Goal: Task Accomplishment & Management: Use online tool/utility

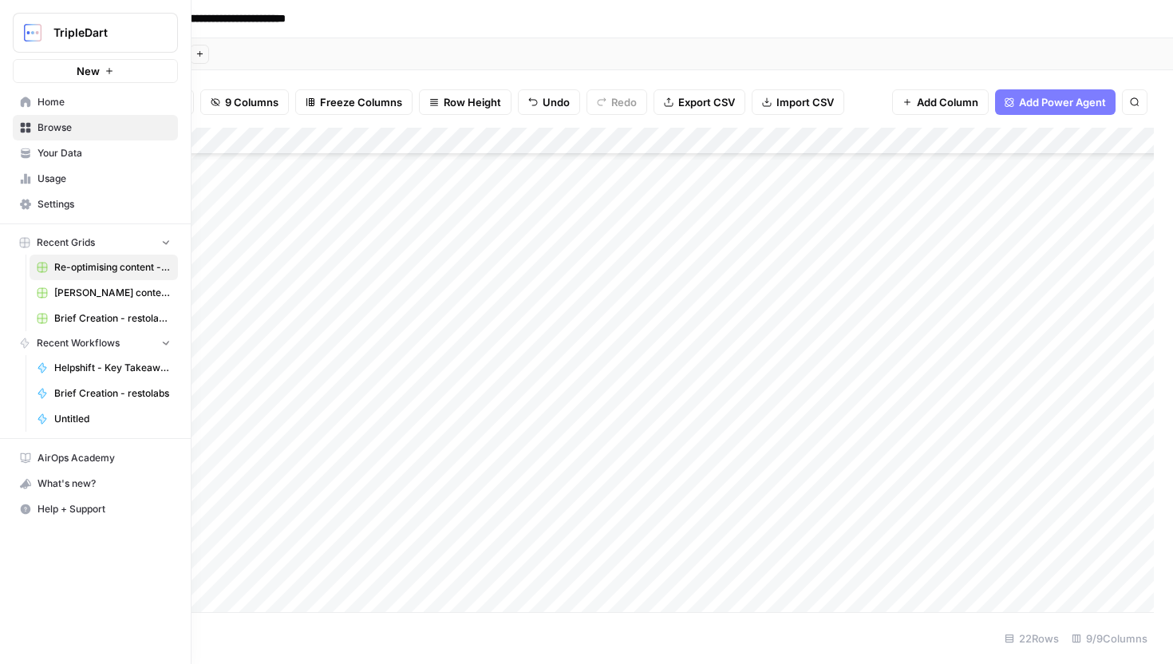
scroll to position [165, 299]
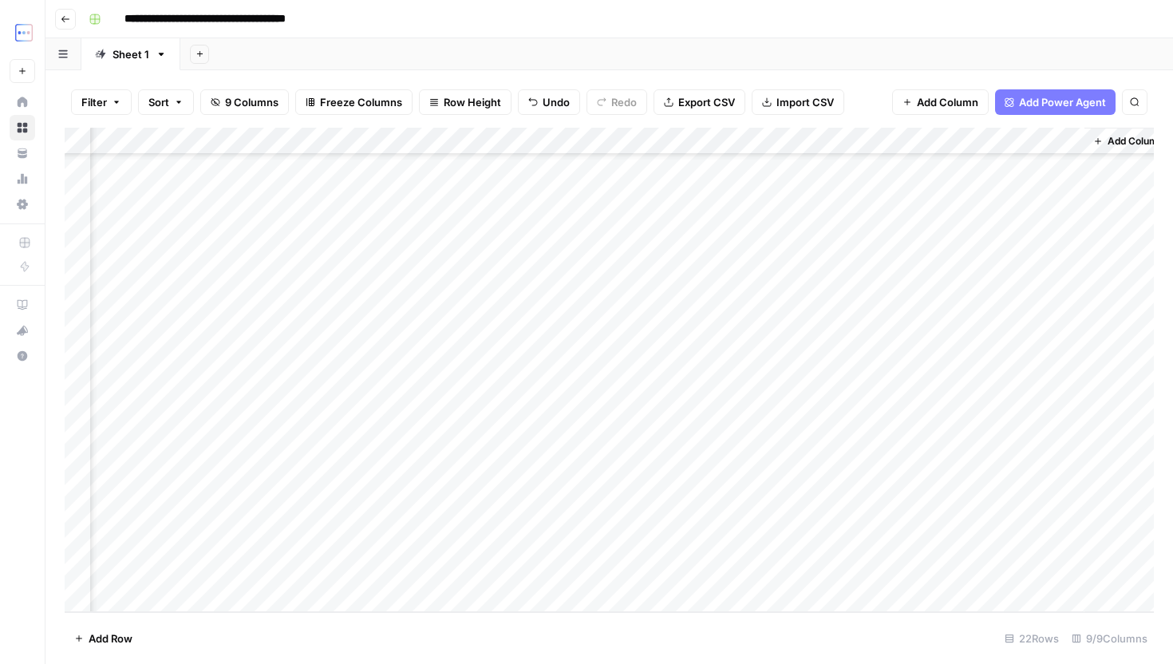
click at [74, 27] on button "Go back" at bounding box center [65, 19] width 21 height 21
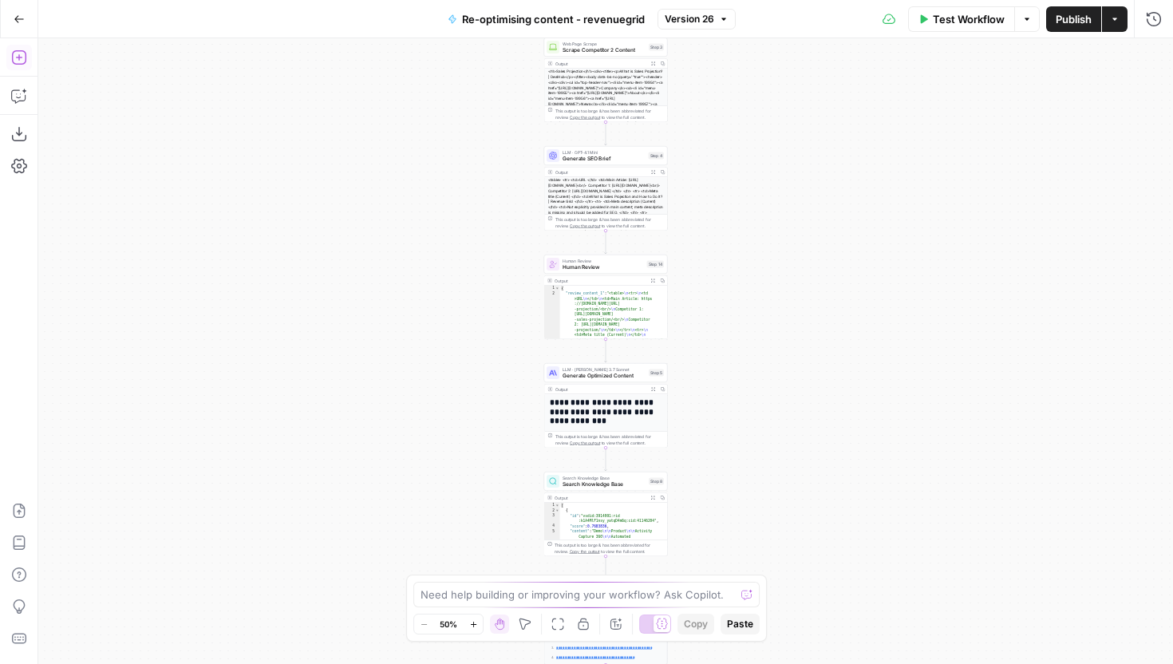
click at [22, 52] on icon "button" at bounding box center [19, 57] width 16 height 16
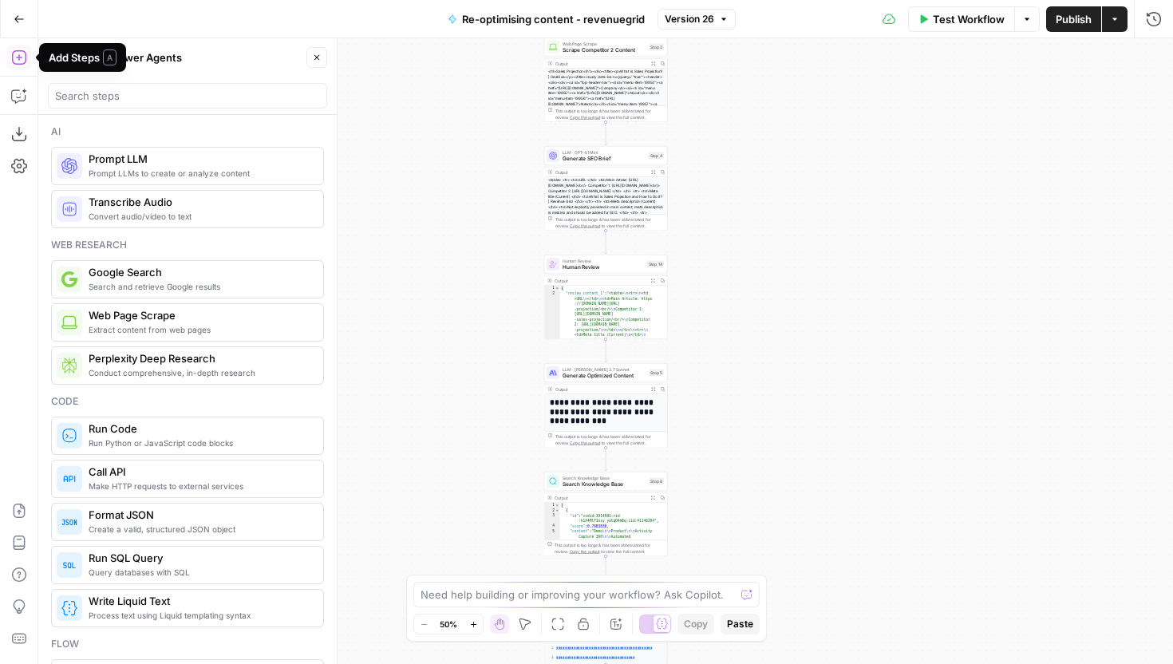
click at [10, 30] on button "Go Back" at bounding box center [19, 19] width 29 height 29
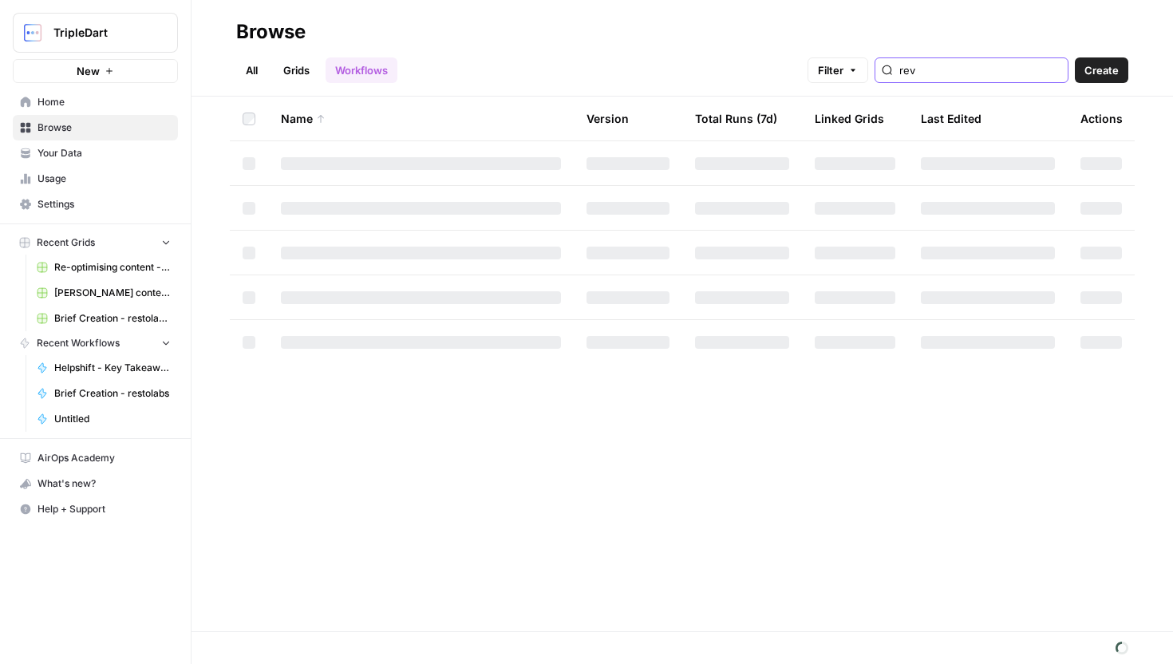
drag, startPoint x: 986, startPoint y: 71, endPoint x: 834, endPoint y: 84, distance: 152.9
click at [835, 84] on header "Browse All Grids Workflows Filter rev Create" at bounding box center [683, 48] width 982 height 97
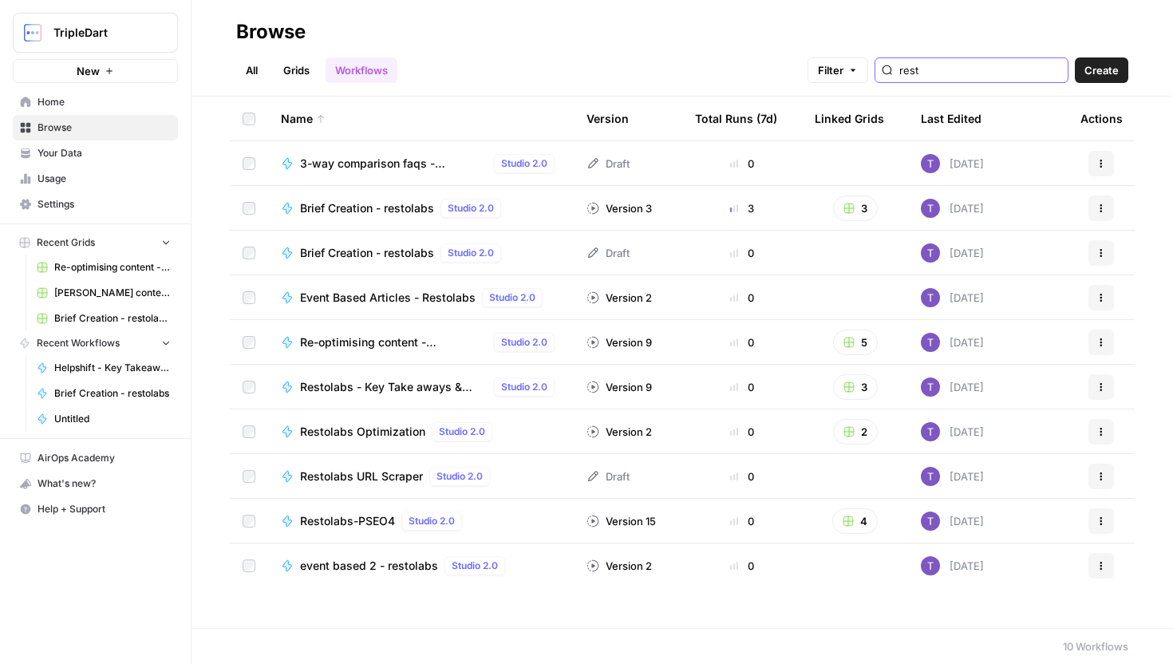
type input "rest"
click at [387, 348] on span "Re-optimising content - RESTOLABS" at bounding box center [394, 342] width 188 height 16
click at [344, 346] on span "Re-optimising content - RESTOLABS" at bounding box center [394, 342] width 188 height 16
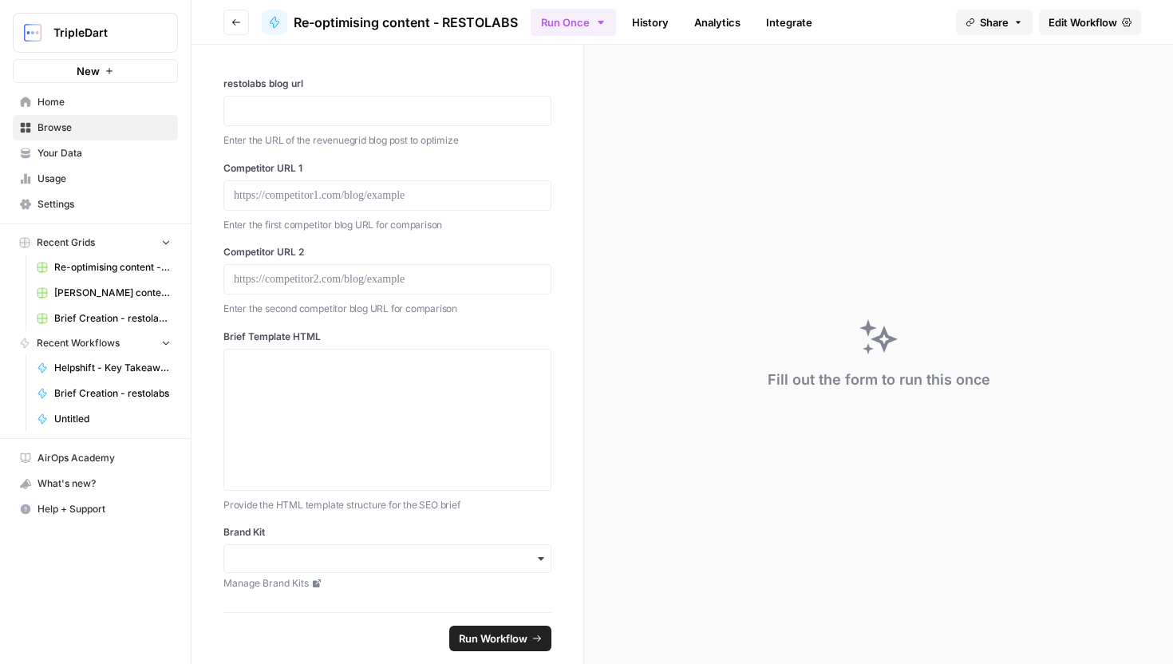
click at [588, 34] on button "Run Once" at bounding box center [573, 22] width 85 height 27
click at [939, 165] on div "Fill out the form to run this once" at bounding box center [878, 354] width 589 height 619
click at [1107, 28] on span "Edit Workflow" at bounding box center [1083, 22] width 69 height 16
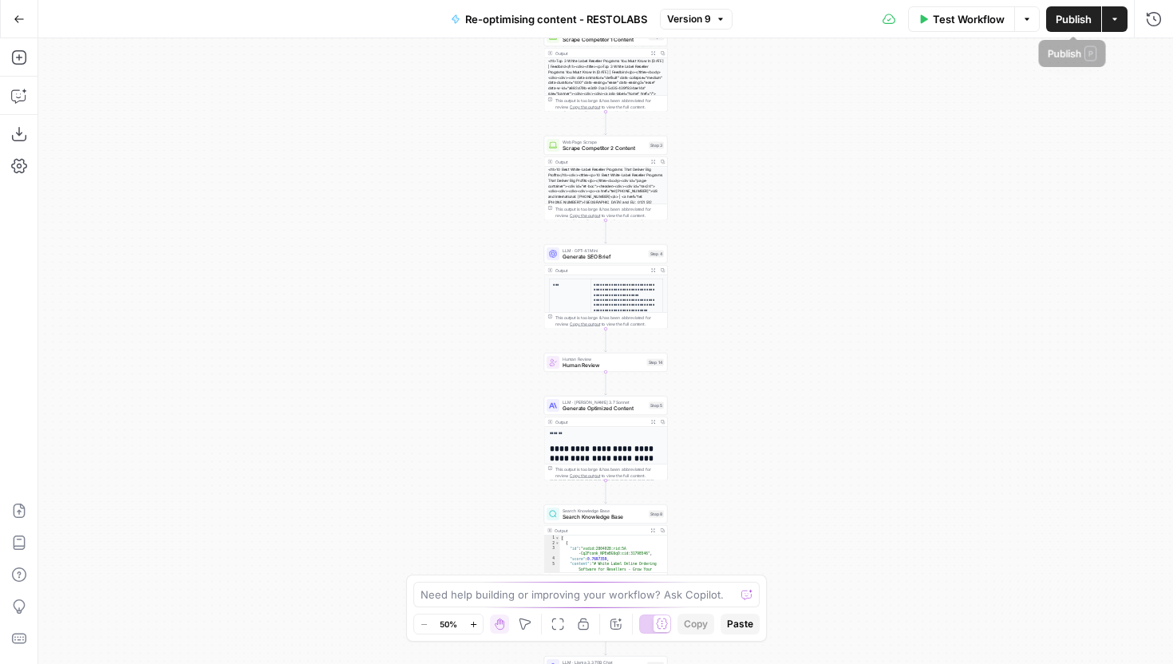
click at [1122, 23] on button "Actions" at bounding box center [1115, 19] width 26 height 26
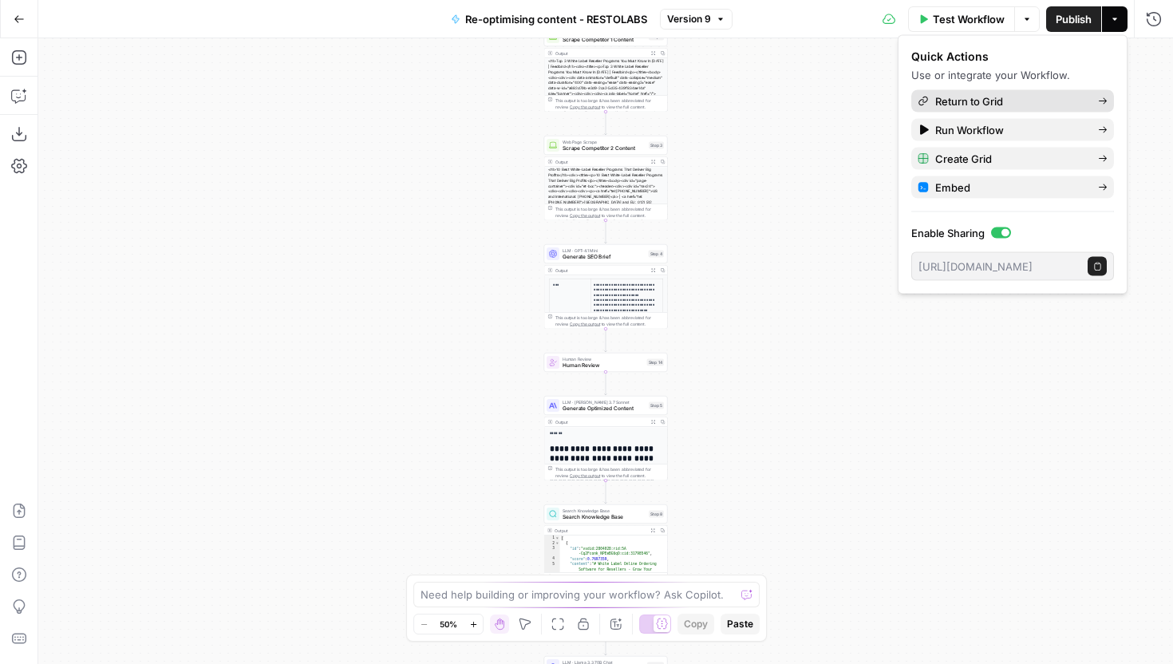
click at [1005, 98] on span "Return to Grid" at bounding box center [1010, 101] width 150 height 16
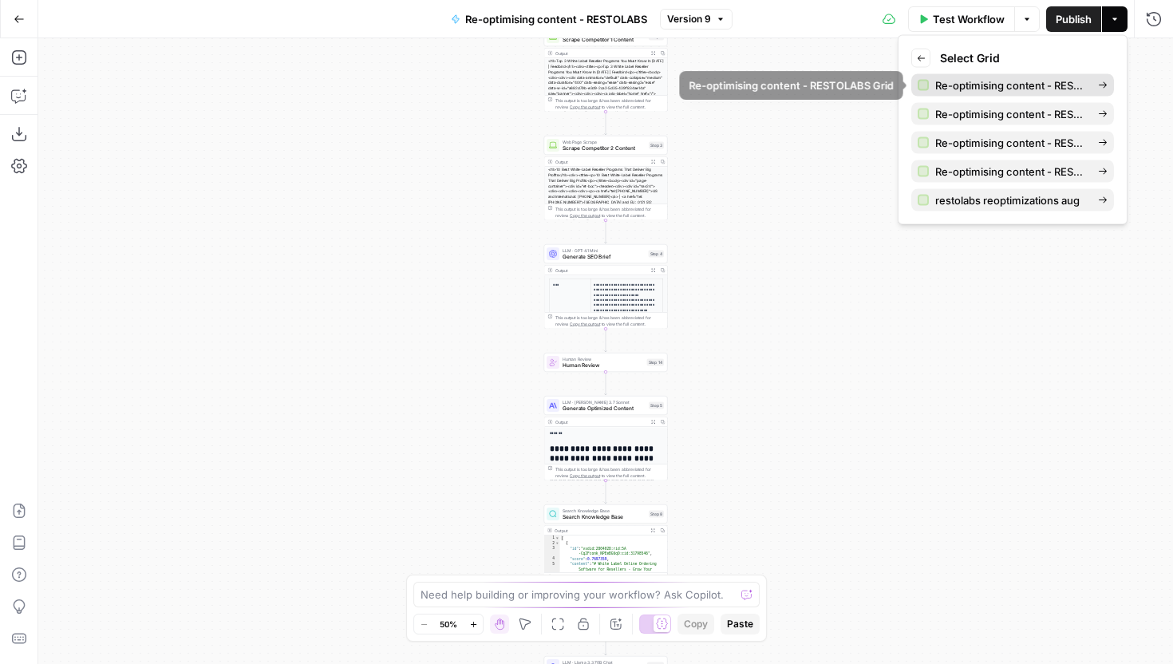
click at [987, 85] on span "Re-optimising content - RESTOLABS Grid" at bounding box center [1010, 85] width 150 height 16
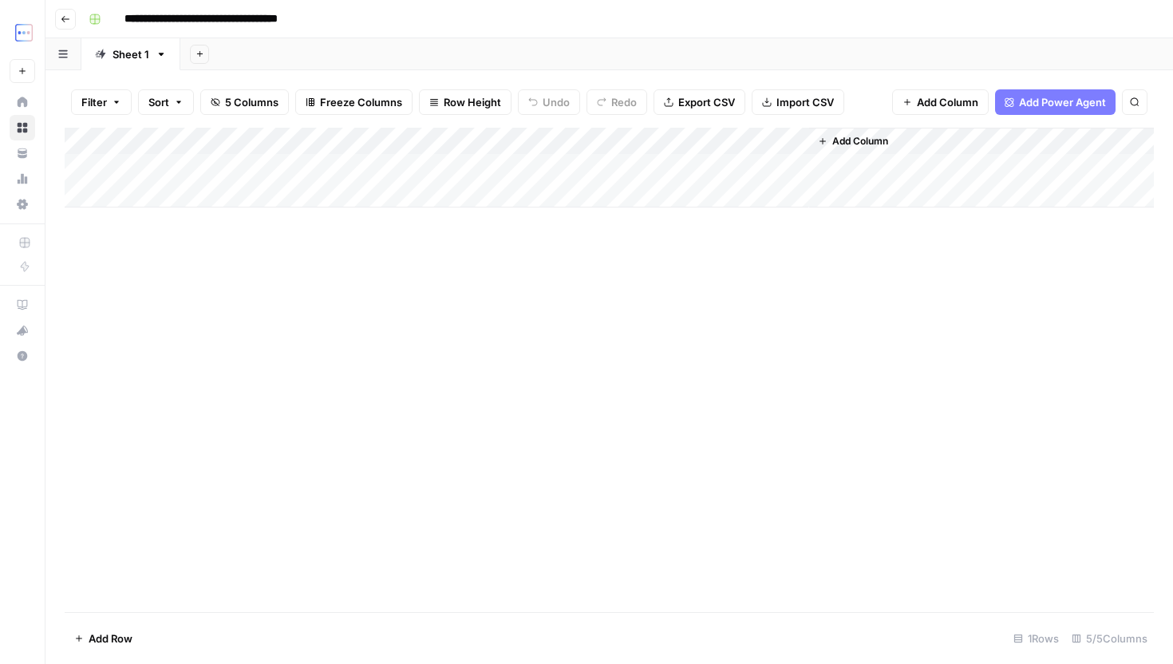
click at [80, 23] on header "**********" at bounding box center [609, 19] width 1128 height 38
click at [73, 22] on button "Go back" at bounding box center [65, 19] width 21 height 21
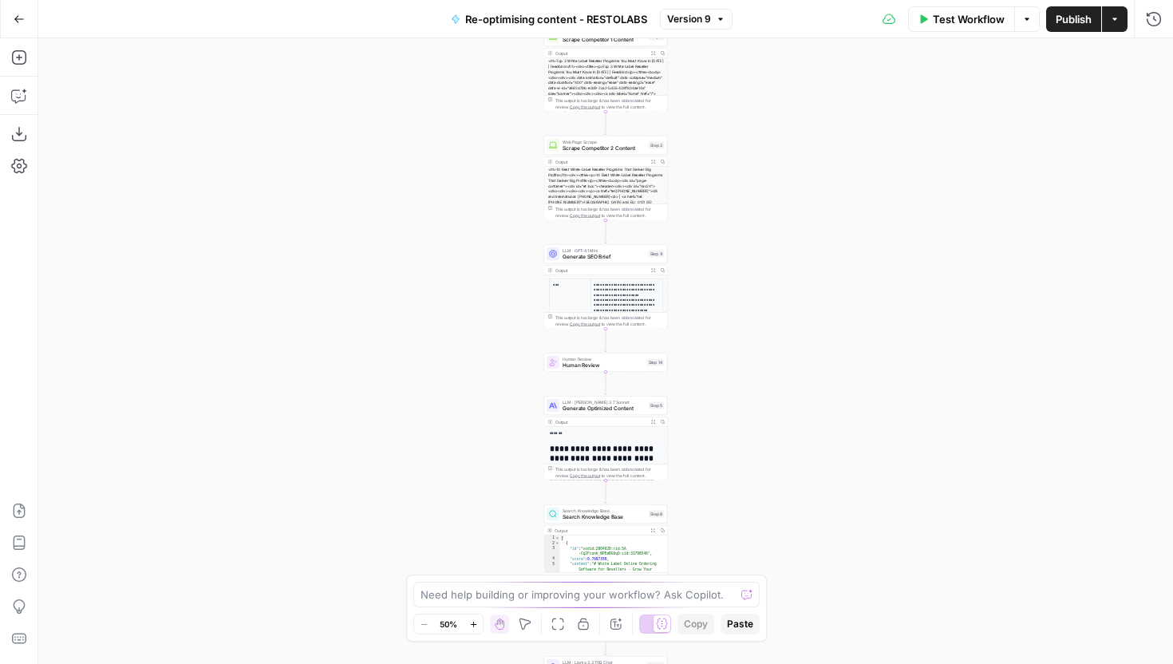
click at [19, 21] on icon "button" at bounding box center [19, 19] width 11 height 11
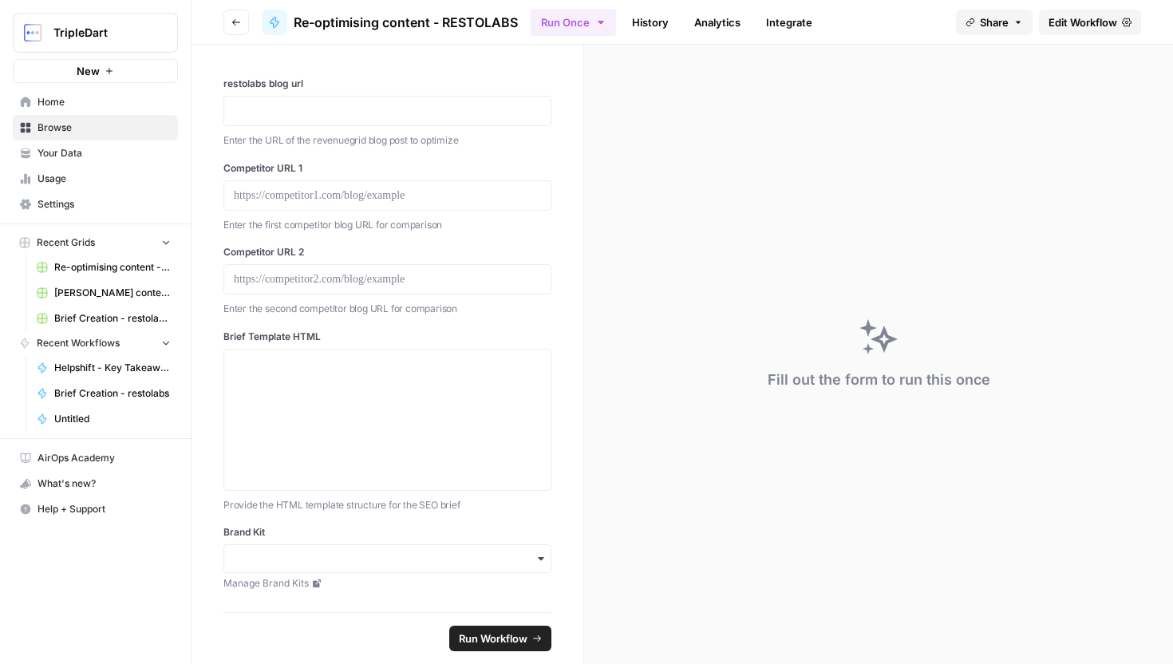
click at [124, 128] on span "Browse" at bounding box center [104, 127] width 133 height 14
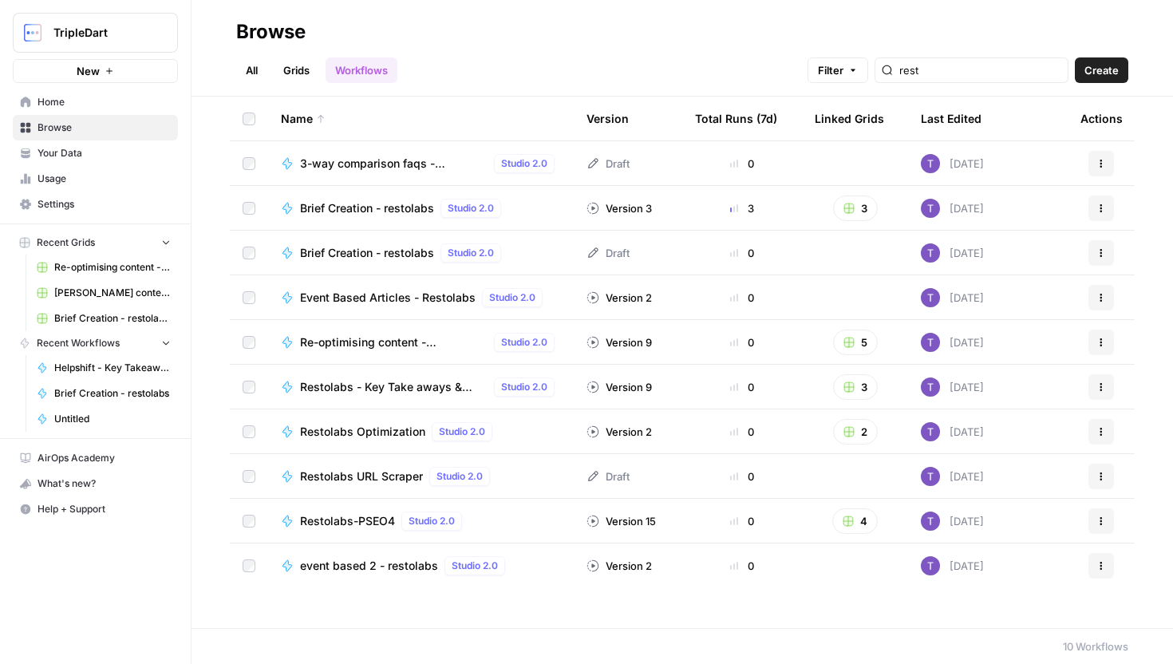
click at [382, 348] on span "Re-optimising content - RESTOLABS" at bounding box center [394, 342] width 188 height 16
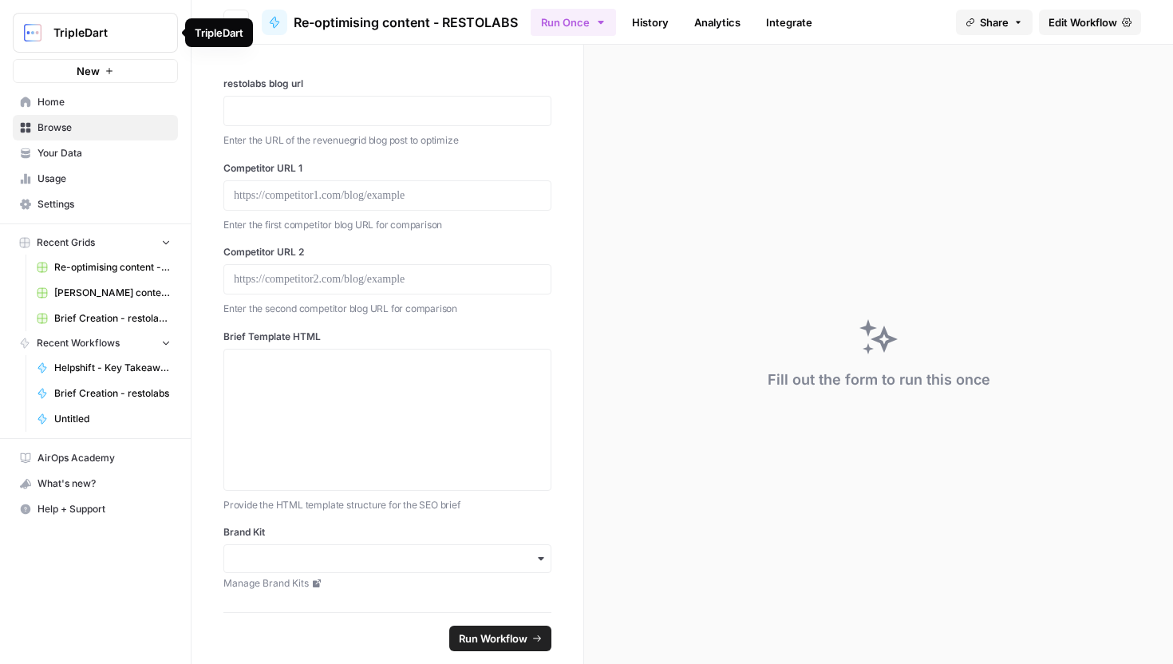
click at [243, 23] on div "TripleDart" at bounding box center [219, 32] width 68 height 29
click at [239, 12] on button "Go back" at bounding box center [236, 23] width 26 height 26
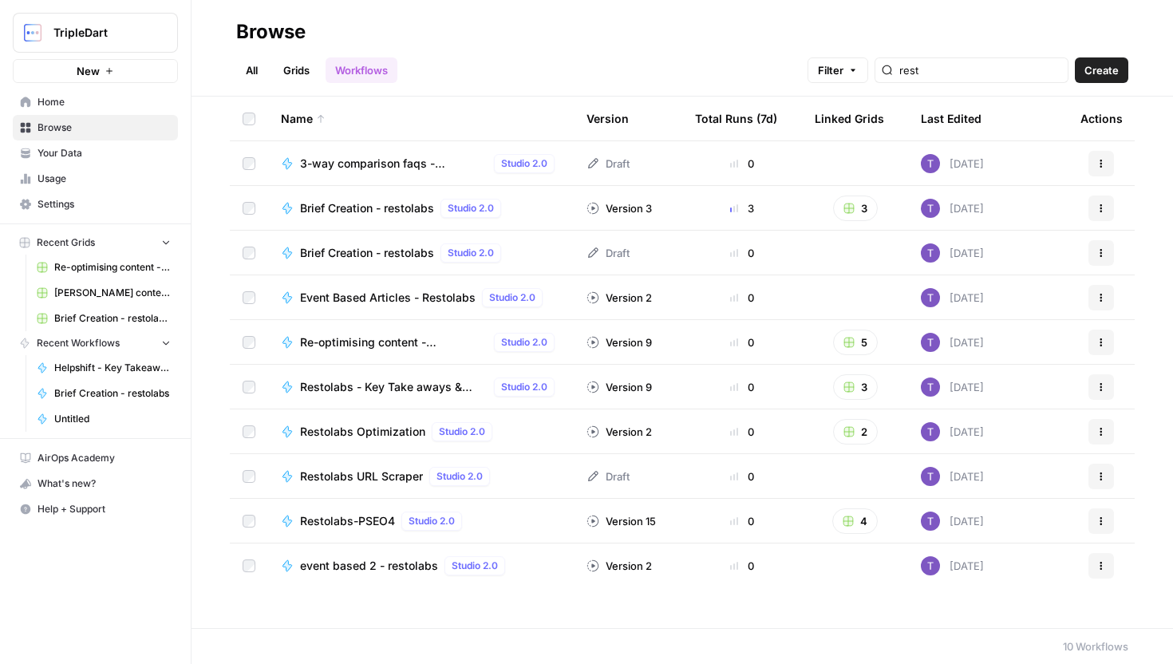
click at [309, 74] on link "Grids" at bounding box center [296, 70] width 45 height 26
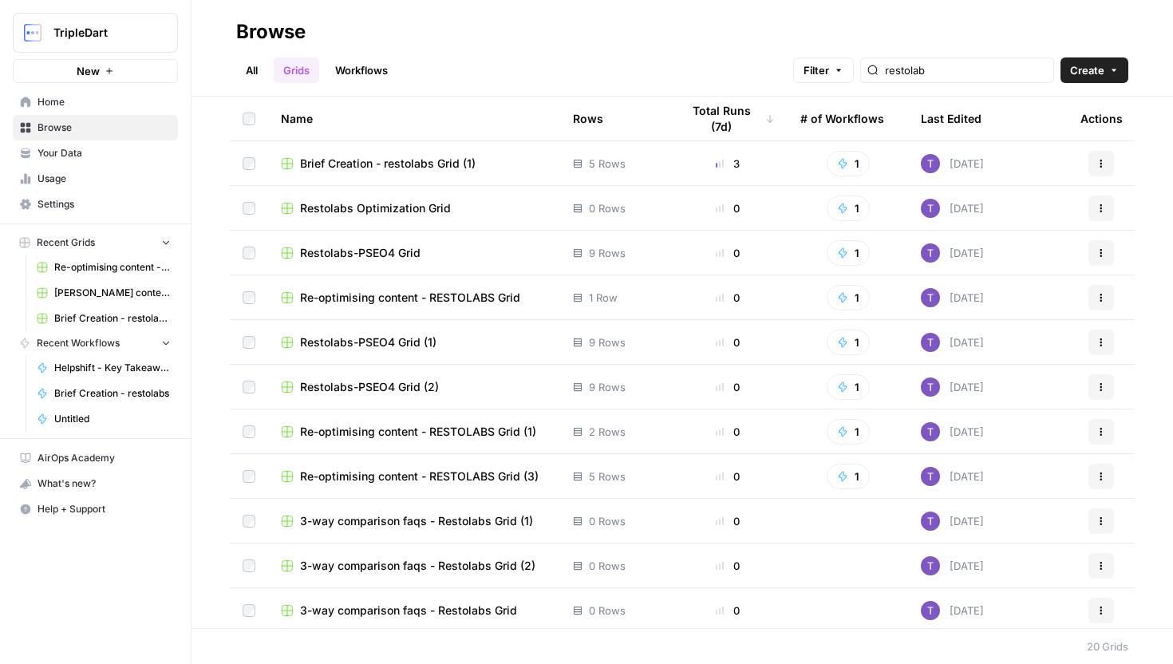
click at [496, 471] on span "Re-optimising content - RESTOLABS Grid (3)" at bounding box center [419, 476] width 239 height 16
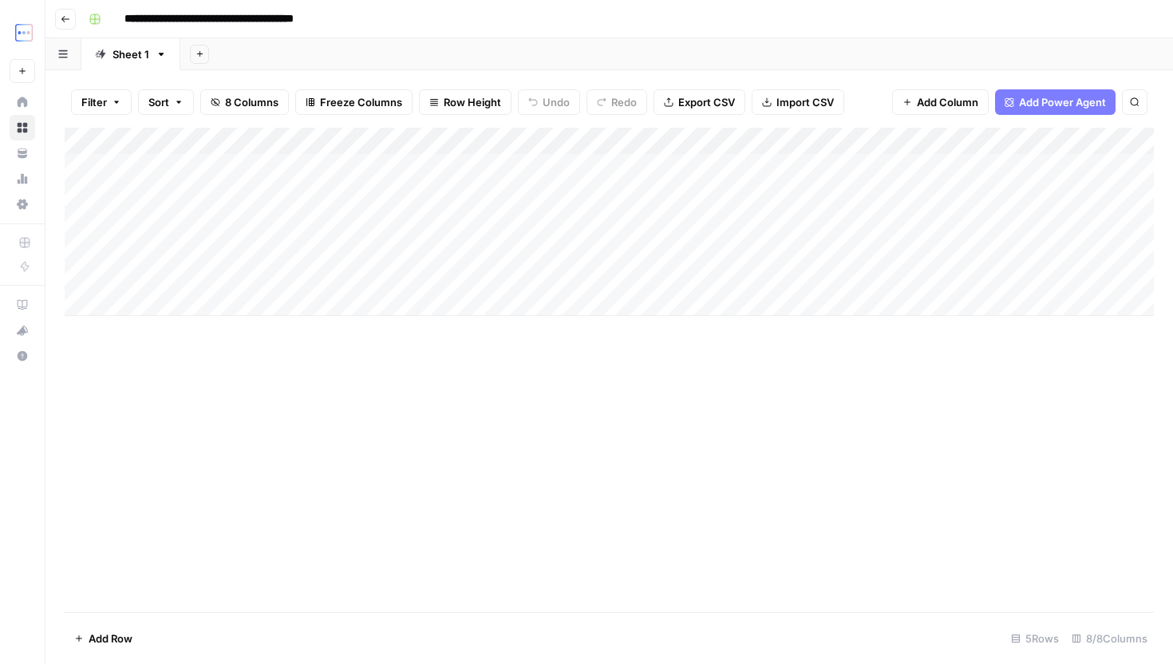
click at [71, 21] on button "Go back" at bounding box center [65, 19] width 21 height 21
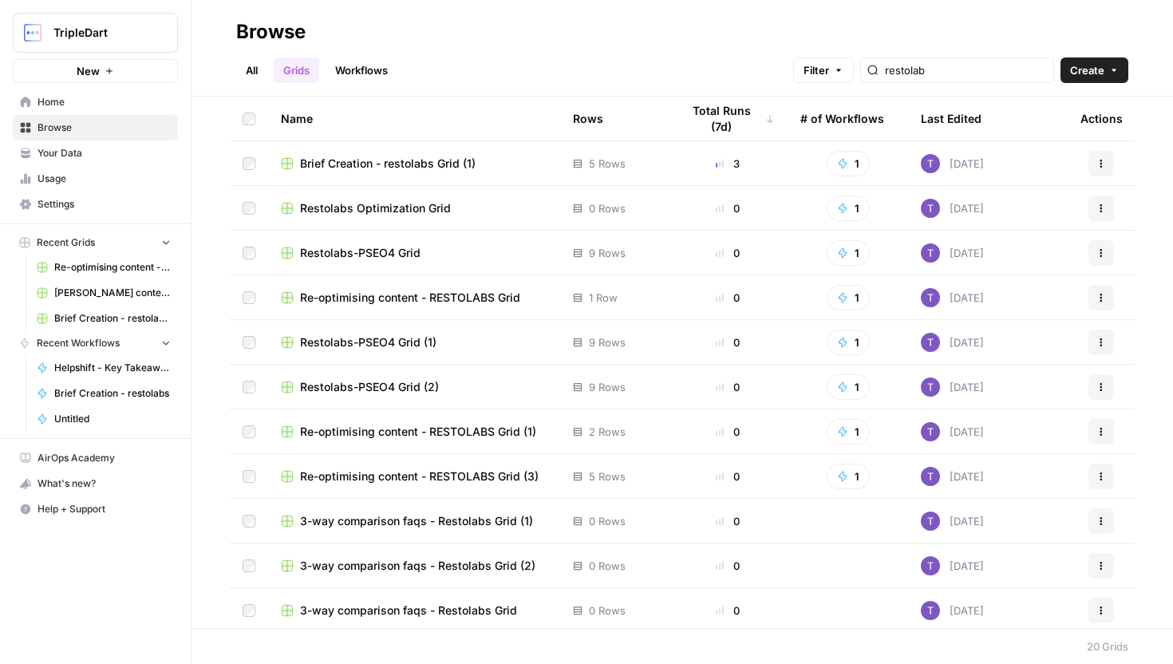
click at [417, 151] on td "Brief Creation - restolabs Grid (1)" at bounding box center [414, 163] width 292 height 44
click at [415, 160] on span "Brief Creation - restolabs Grid (1)" at bounding box center [388, 164] width 176 height 16
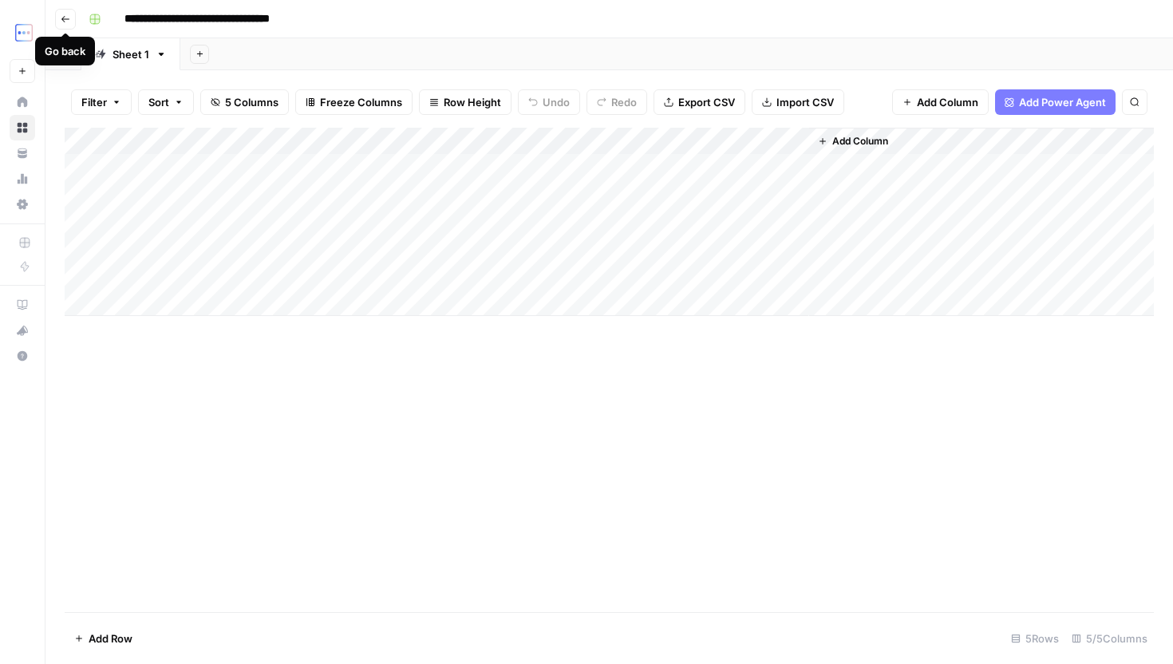
click at [67, 19] on icon "button" at bounding box center [66, 19] width 10 height 10
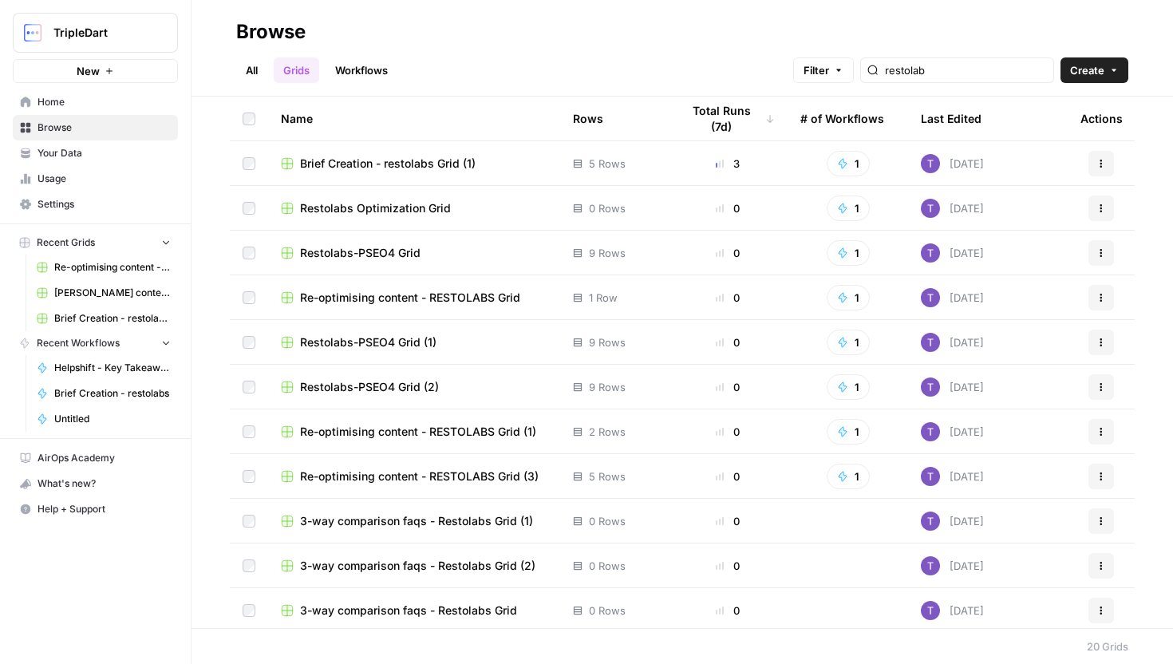
click at [335, 203] on span "Restolabs Optimization Grid" at bounding box center [375, 208] width 151 height 16
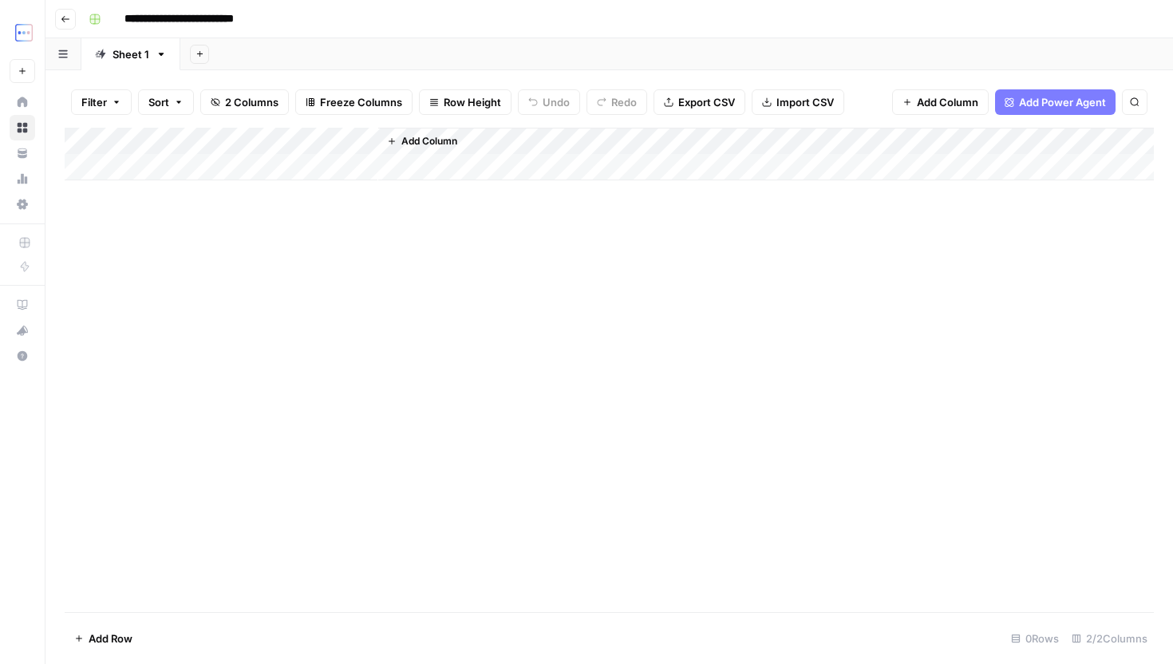
click at [71, 15] on button "Go back" at bounding box center [65, 19] width 21 height 21
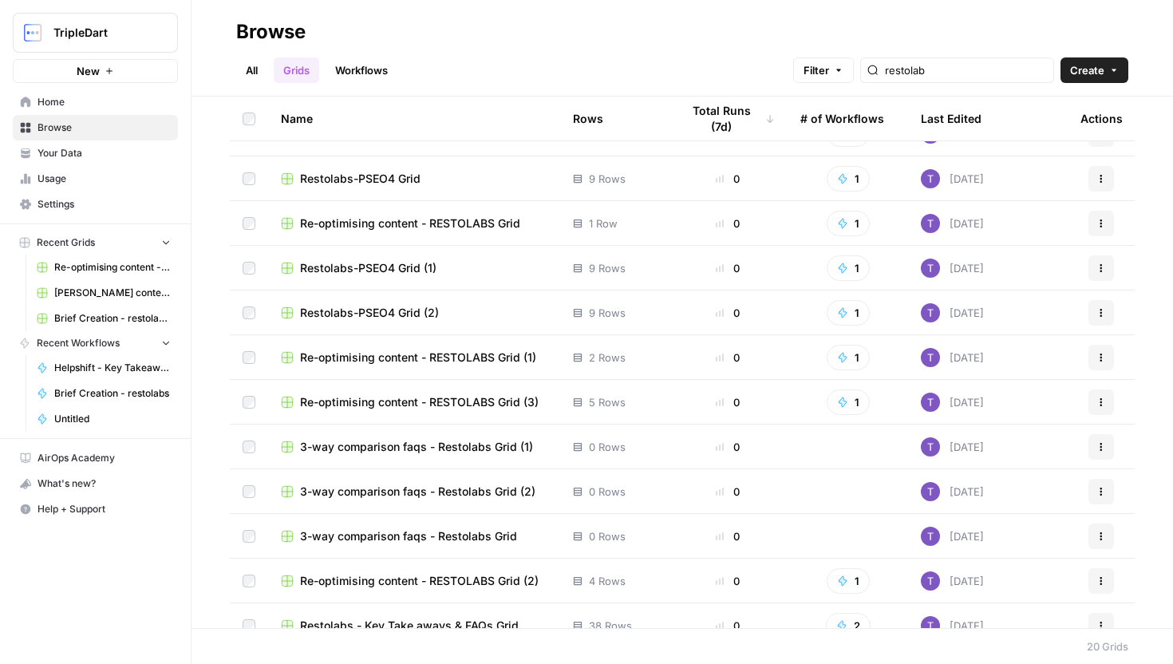
scroll to position [94, 0]
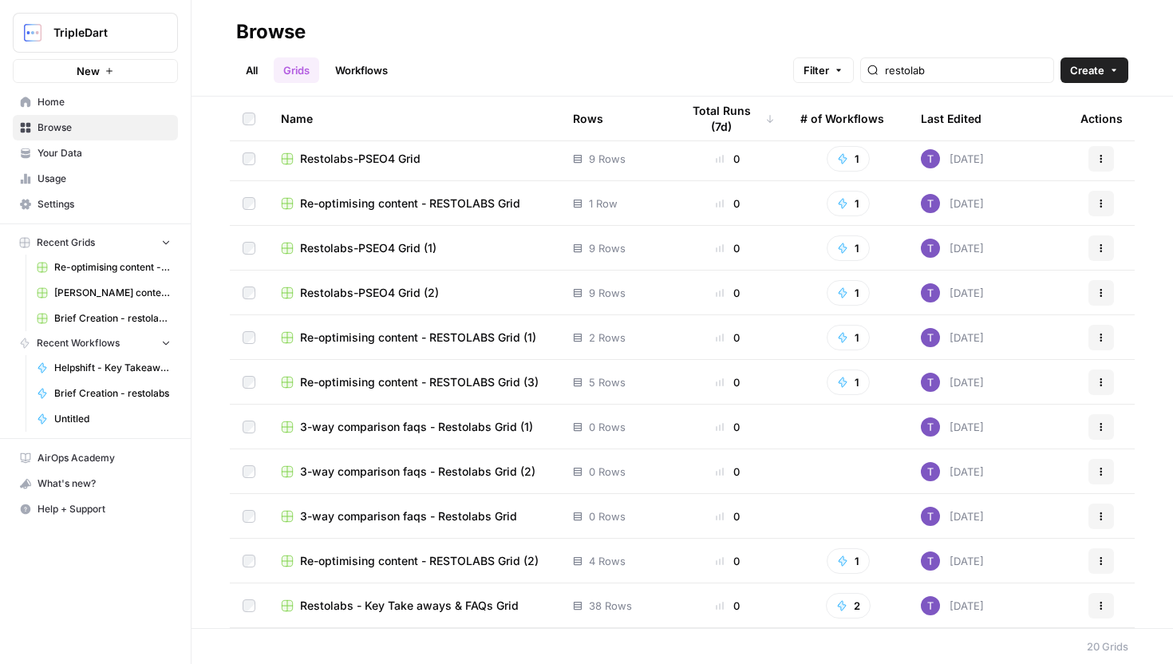
click at [445, 383] on span "Re-optimising content - RESTOLABS Grid (3)" at bounding box center [419, 382] width 239 height 16
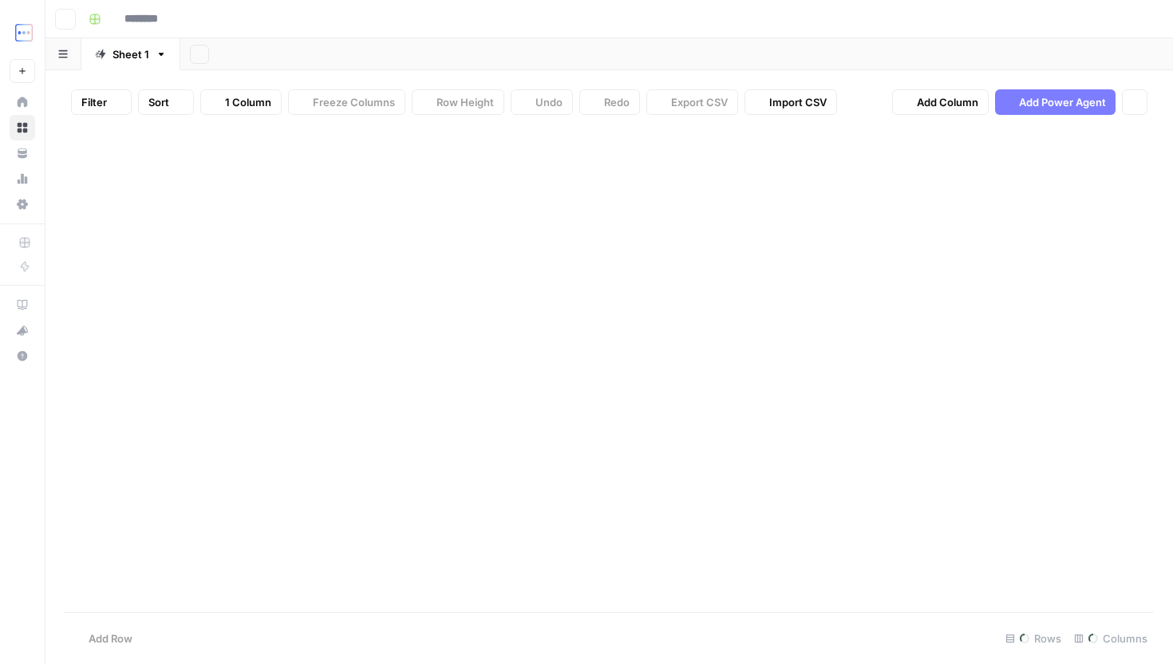
type input "**********"
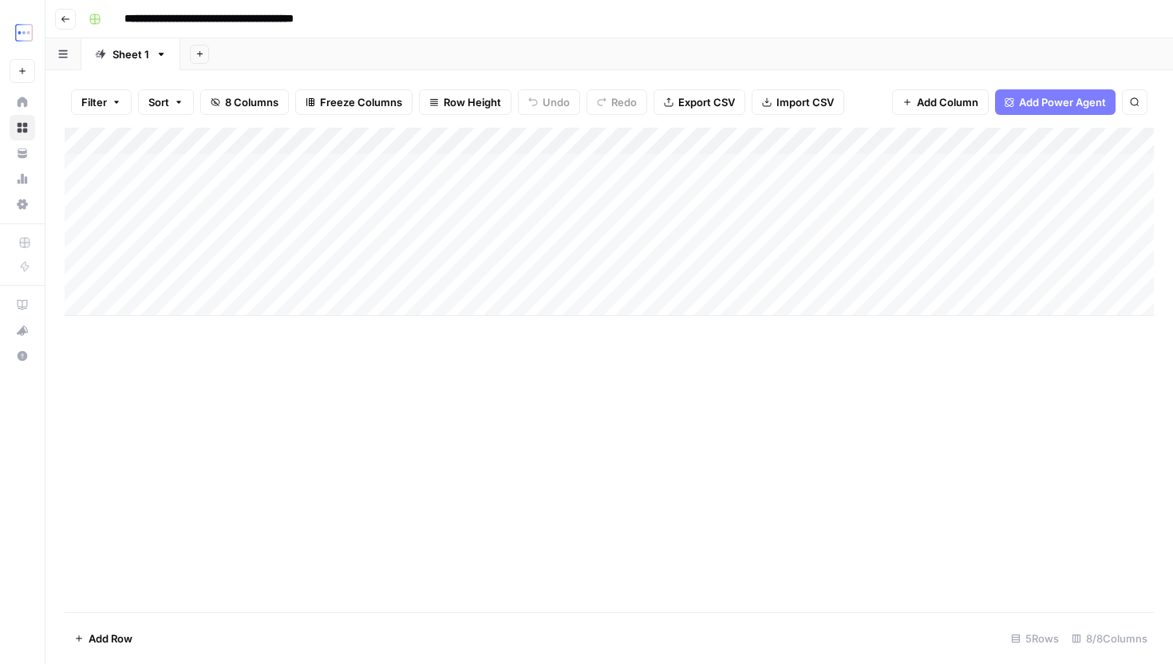
click at [73, 25] on button "Go back" at bounding box center [65, 19] width 21 height 21
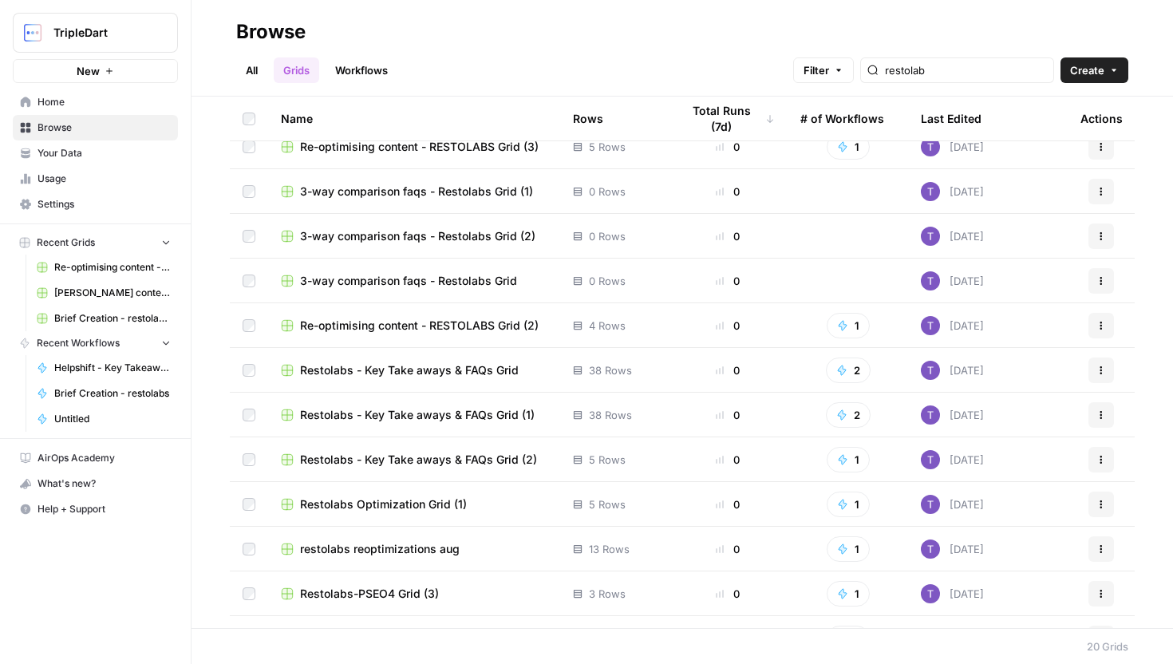
scroll to position [330, 0]
click at [420, 551] on span "restolabs reoptimizations aug" at bounding box center [380, 548] width 160 height 16
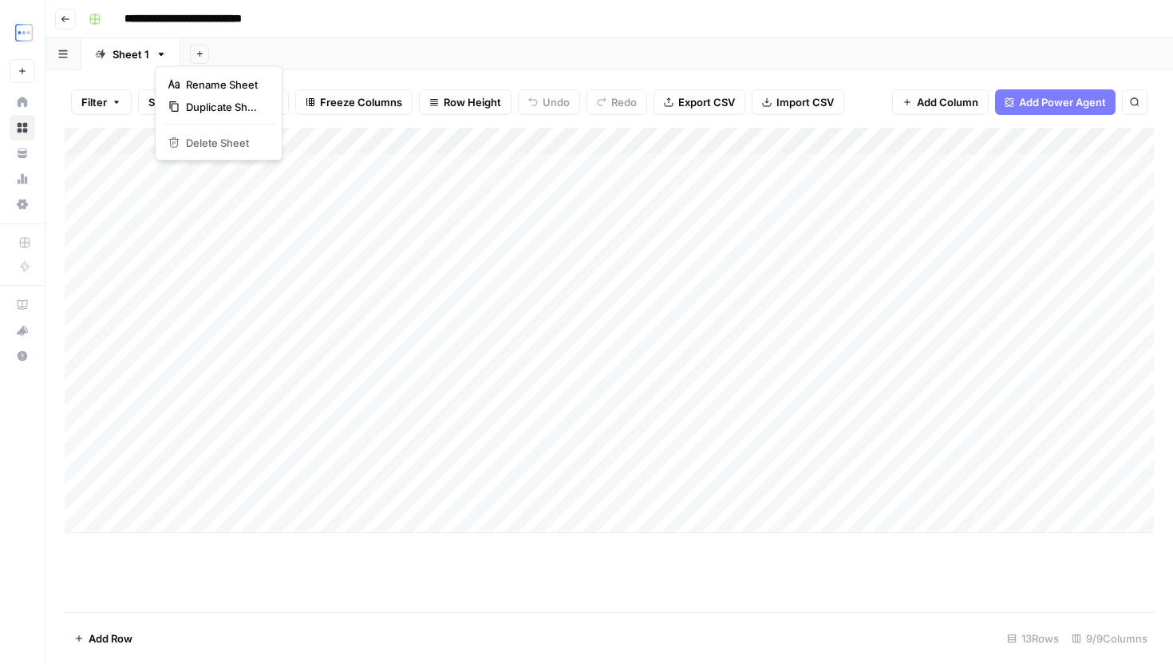
click at [163, 49] on icon "button" at bounding box center [161, 54] width 11 height 11
click at [350, 59] on div "Add Sheet" at bounding box center [676, 54] width 993 height 32
click at [541, 581] on div "Add Column" at bounding box center [609, 370] width 1089 height 484
